Goal: Task Accomplishment & Management: Manage account settings

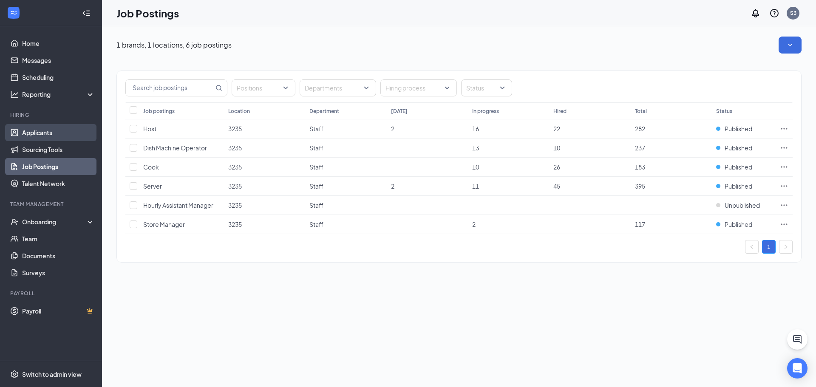
click at [28, 134] on link "Applicants" at bounding box center [58, 132] width 73 height 17
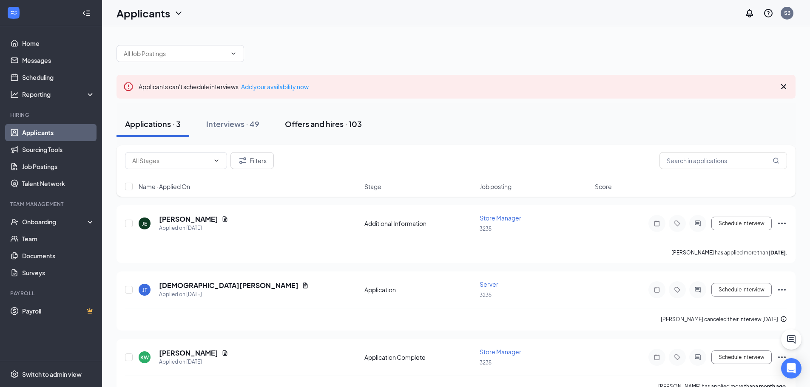
click at [348, 123] on div "Offers and hires · 103" at bounding box center [323, 124] width 77 height 11
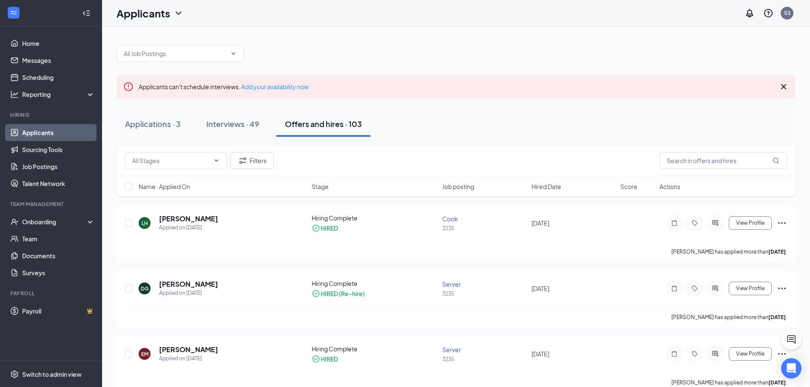
click at [436, 49] on div at bounding box center [455, 50] width 679 height 26
click at [49, 223] on div "Onboarding" at bounding box center [54, 222] width 65 height 9
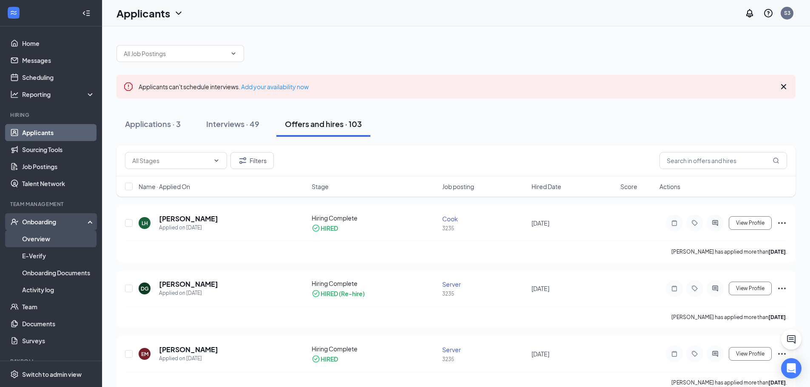
click at [57, 237] on link "Overview" at bounding box center [58, 238] width 73 height 17
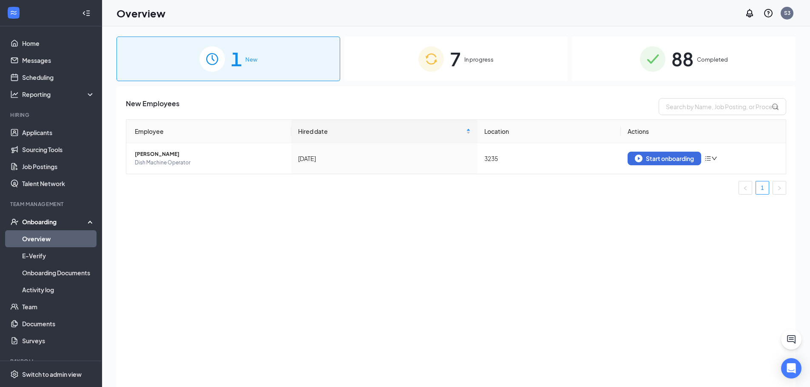
click at [725, 56] on span "Completed" at bounding box center [712, 59] width 31 height 9
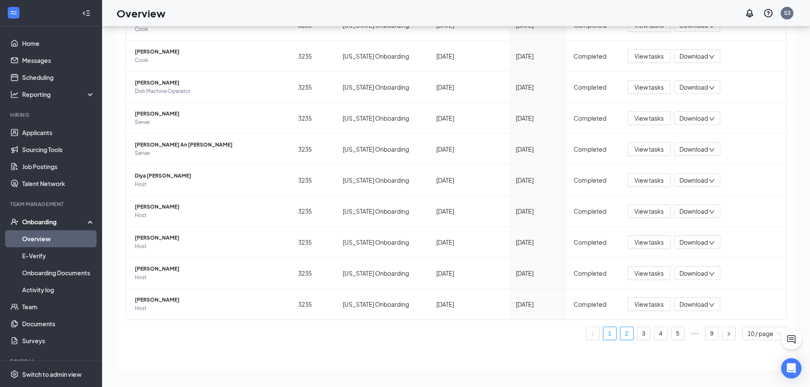
scroll to position [38, 0]
click at [706, 331] on link "9" at bounding box center [711, 333] width 13 height 13
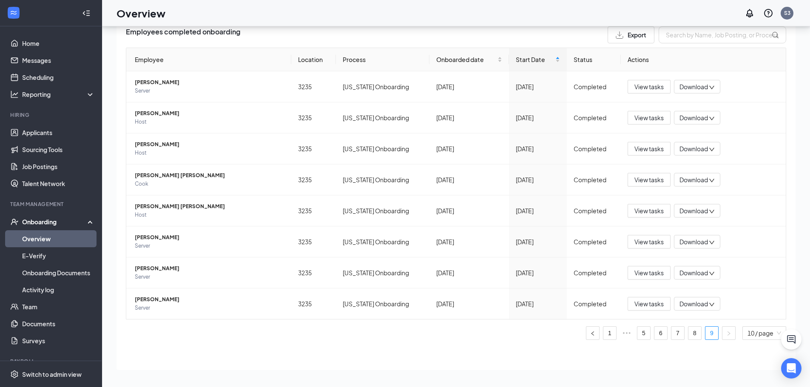
scroll to position [34, 0]
click at [734, 177] on div "View tasks Download" at bounding box center [702, 180] width 151 height 14
click at [689, 329] on link "8" at bounding box center [694, 333] width 13 height 13
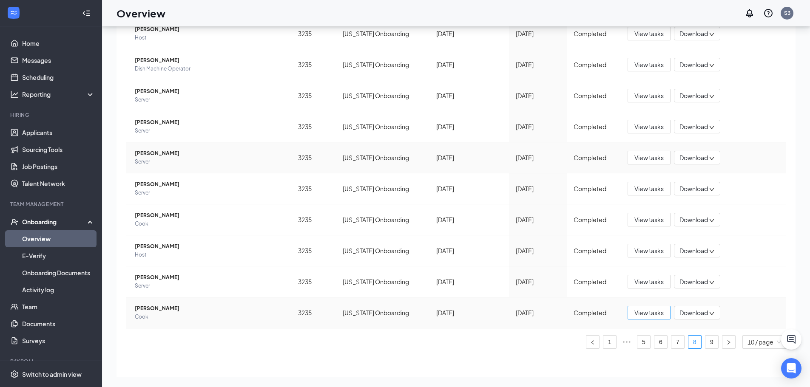
scroll to position [96, 0]
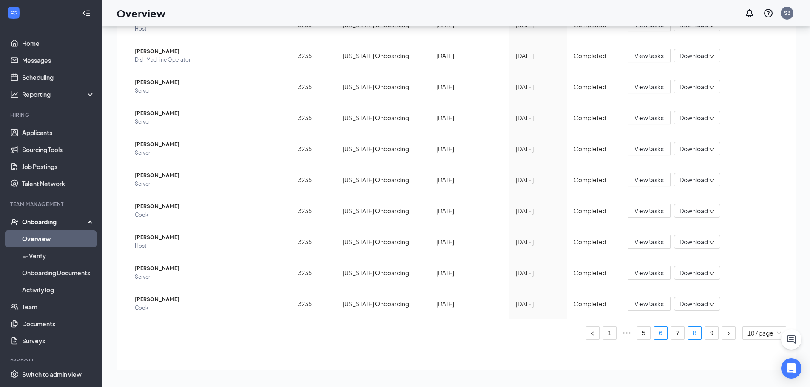
click at [657, 333] on link "6" at bounding box center [660, 333] width 13 height 13
click at [647, 87] on span "View tasks" at bounding box center [648, 86] width 29 height 9
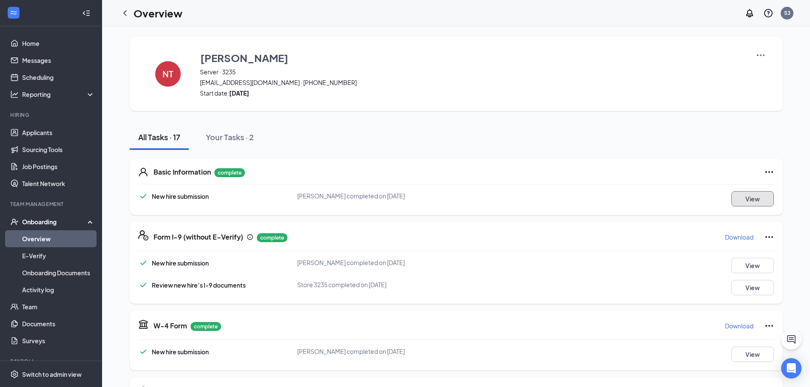
click at [756, 198] on button "View" at bounding box center [752, 198] width 43 height 15
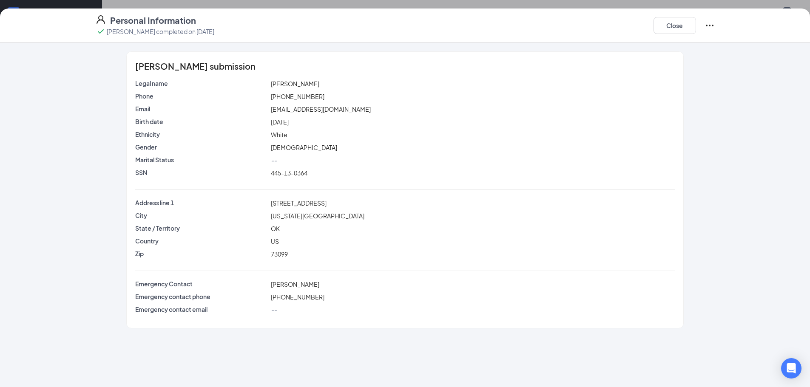
click at [507, 179] on div "SSN 445-13-0364" at bounding box center [404, 174] width 539 height 13
